Goal: Information Seeking & Learning: Understand process/instructions

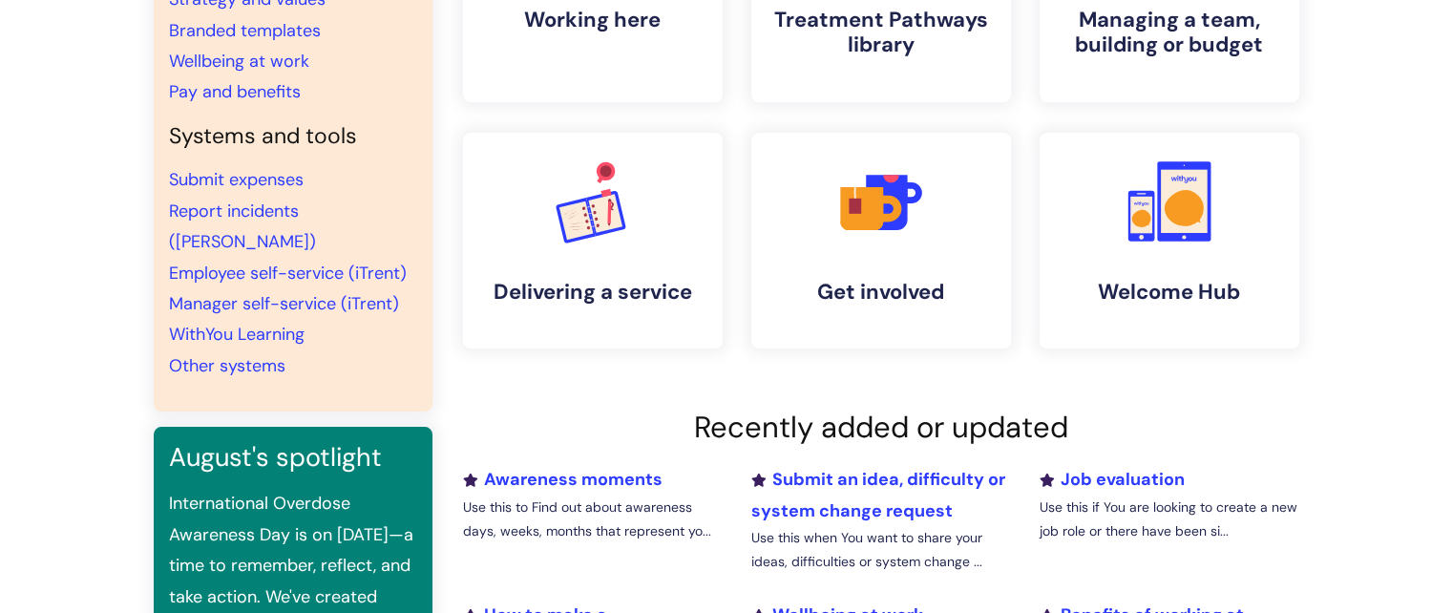
scroll to position [286, 0]
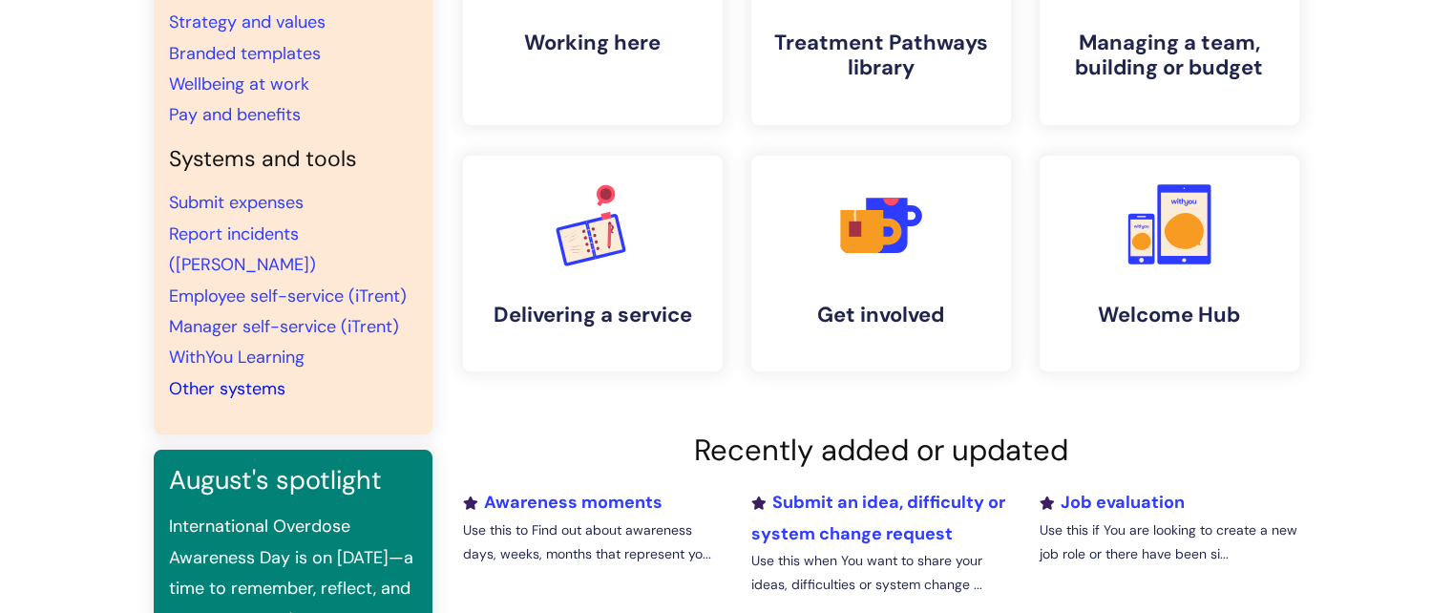
click at [237, 377] on link "Other systems" at bounding box center [227, 388] width 116 height 23
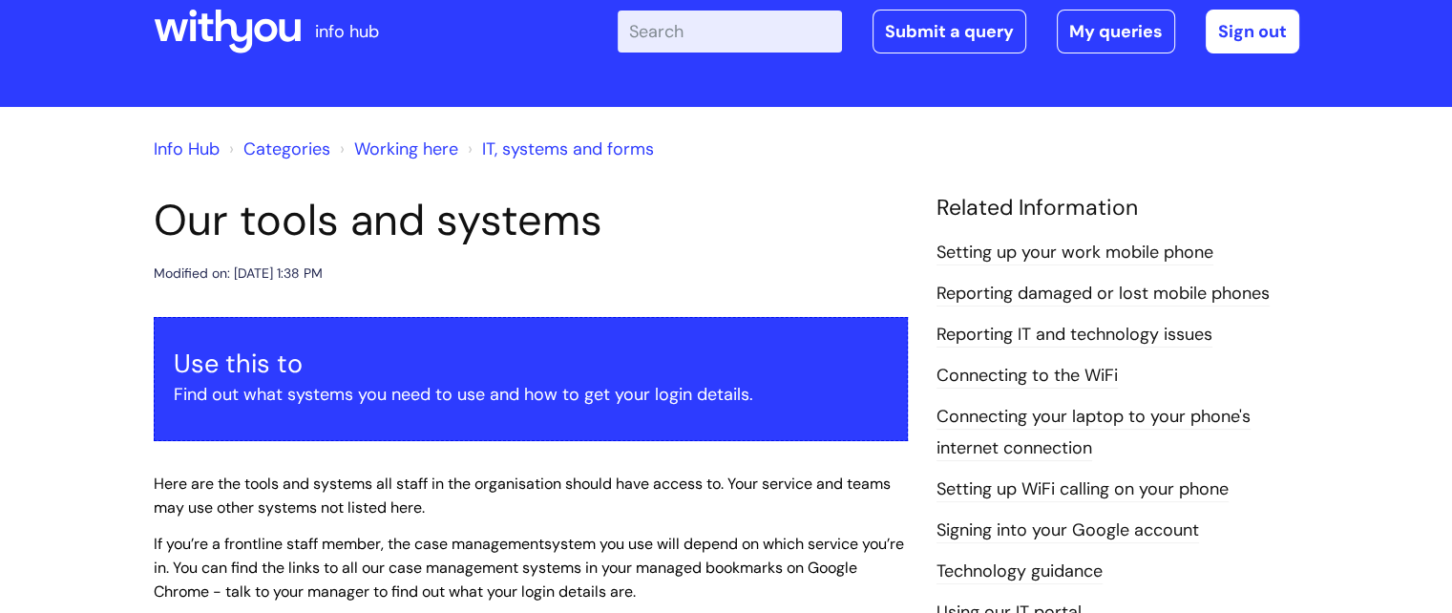
scroll to position [286, 0]
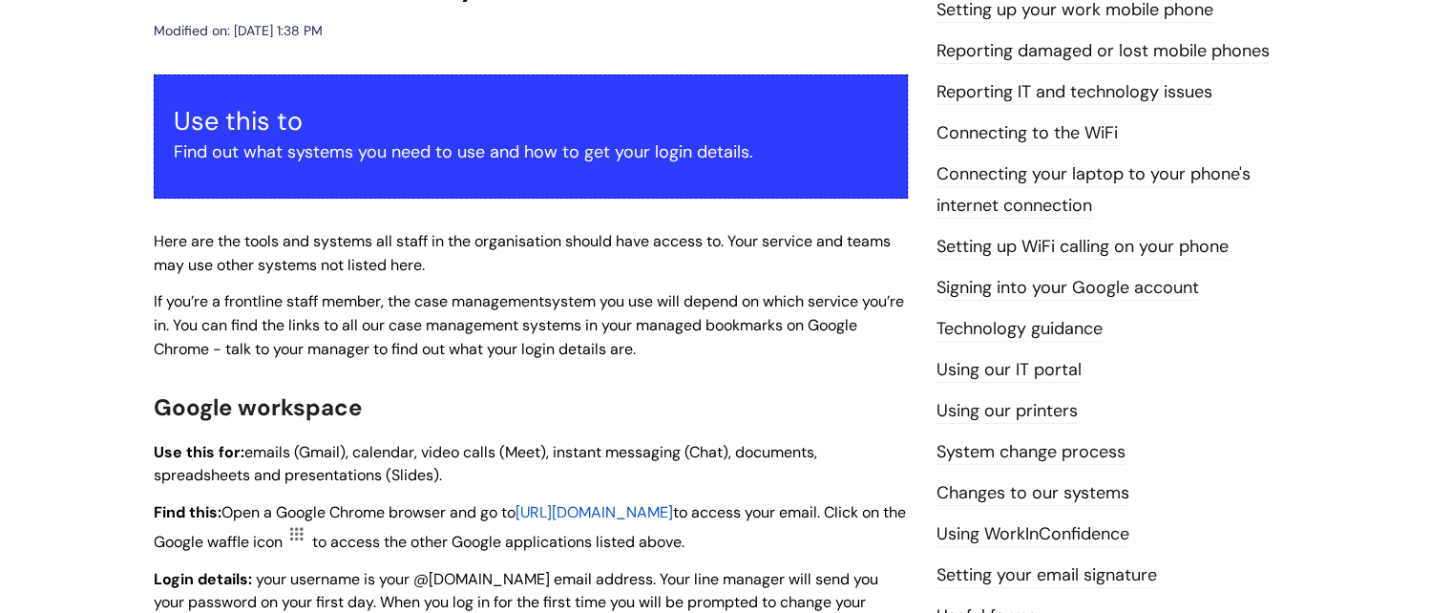
click at [994, 137] on link "Connecting to the WiFi" at bounding box center [1026, 133] width 181 height 25
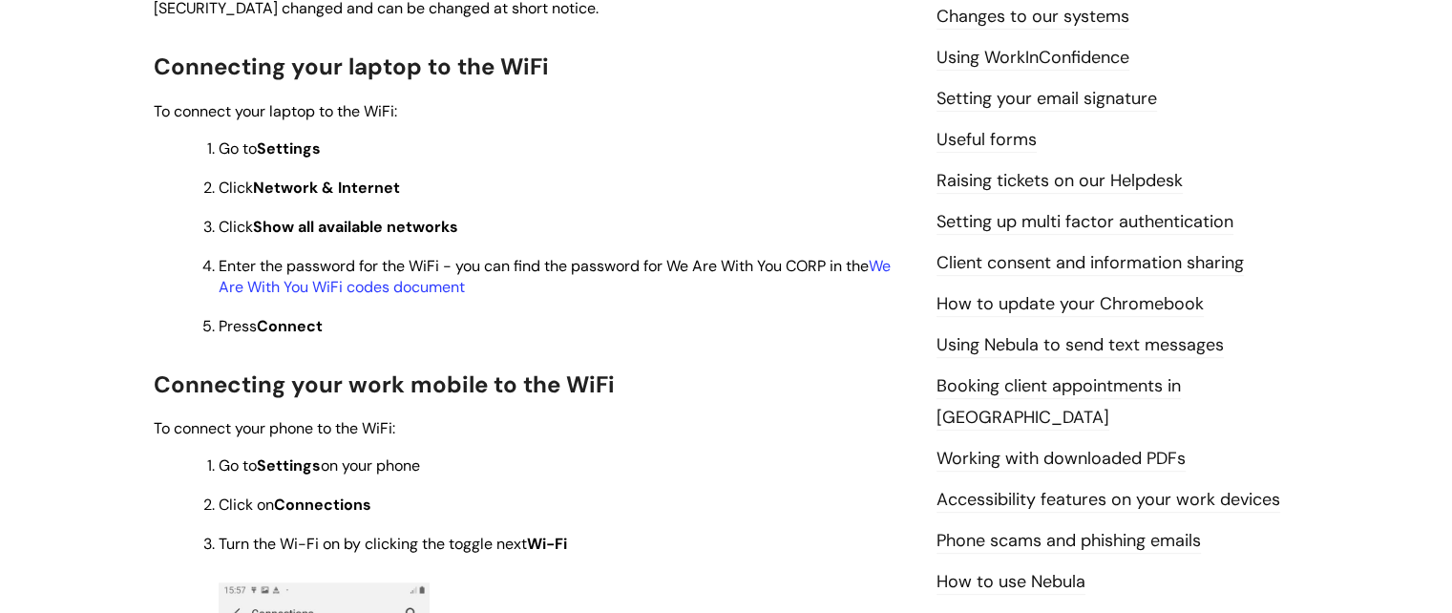
scroll to position [764, 0]
click at [378, 291] on link "We Are With You WiFi codes document" at bounding box center [555, 275] width 672 height 41
